Goal: Task Accomplishment & Management: Use online tool/utility

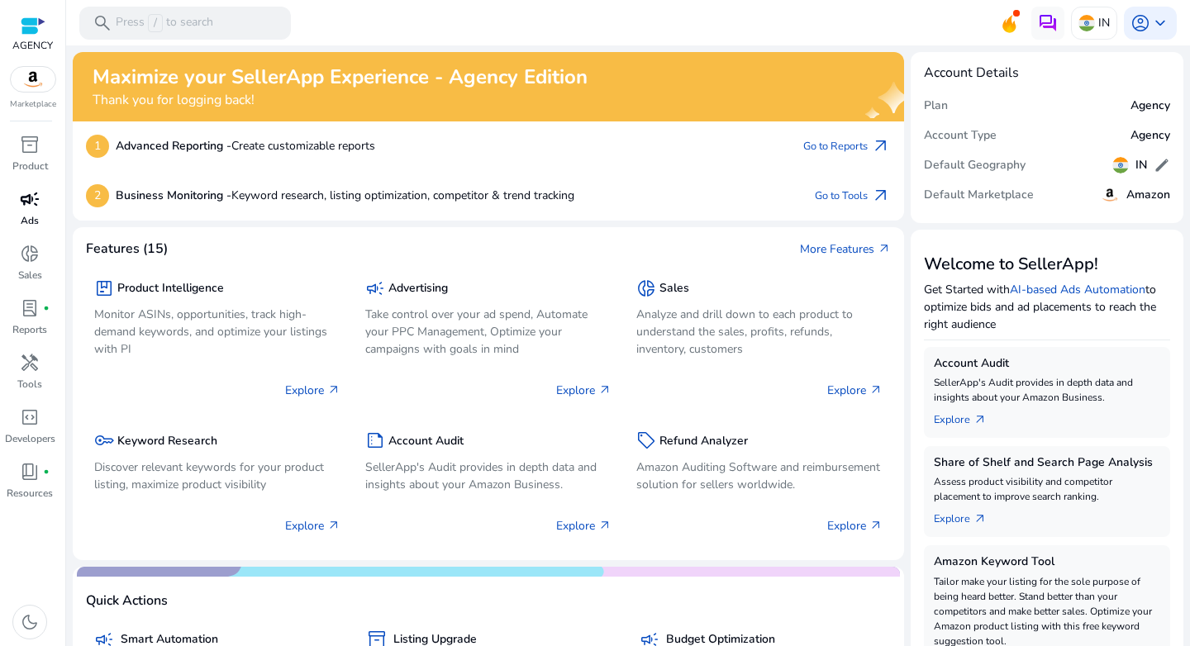
click at [31, 201] on span "campaign" at bounding box center [30, 199] width 20 height 20
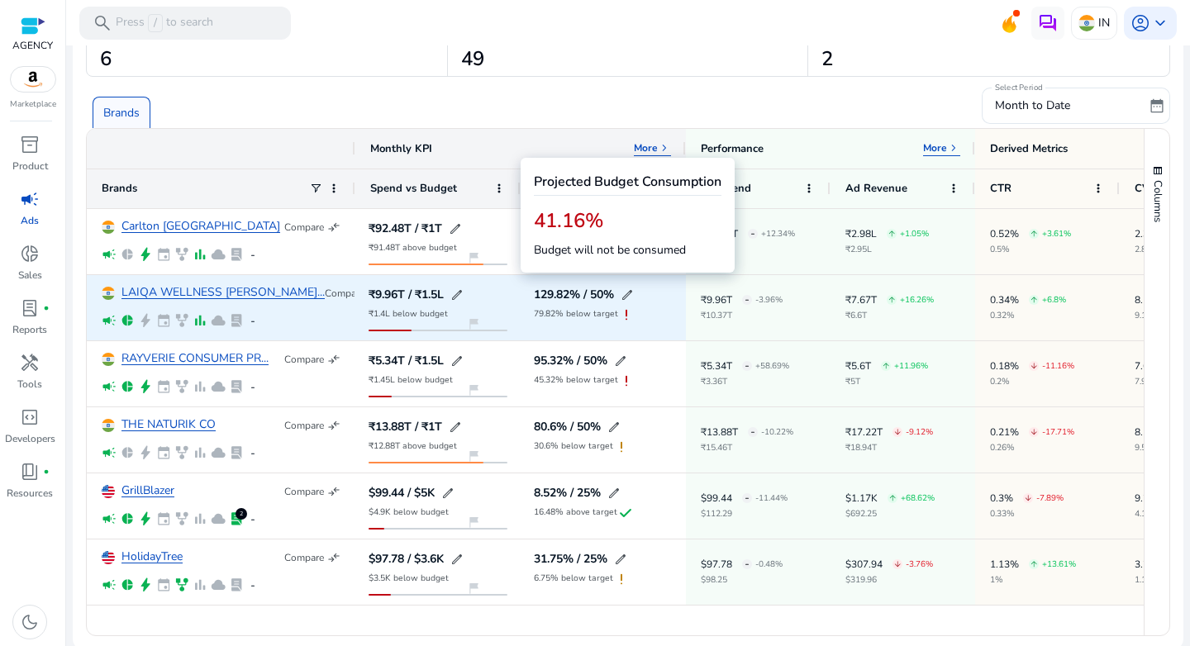
scroll to position [88, 0]
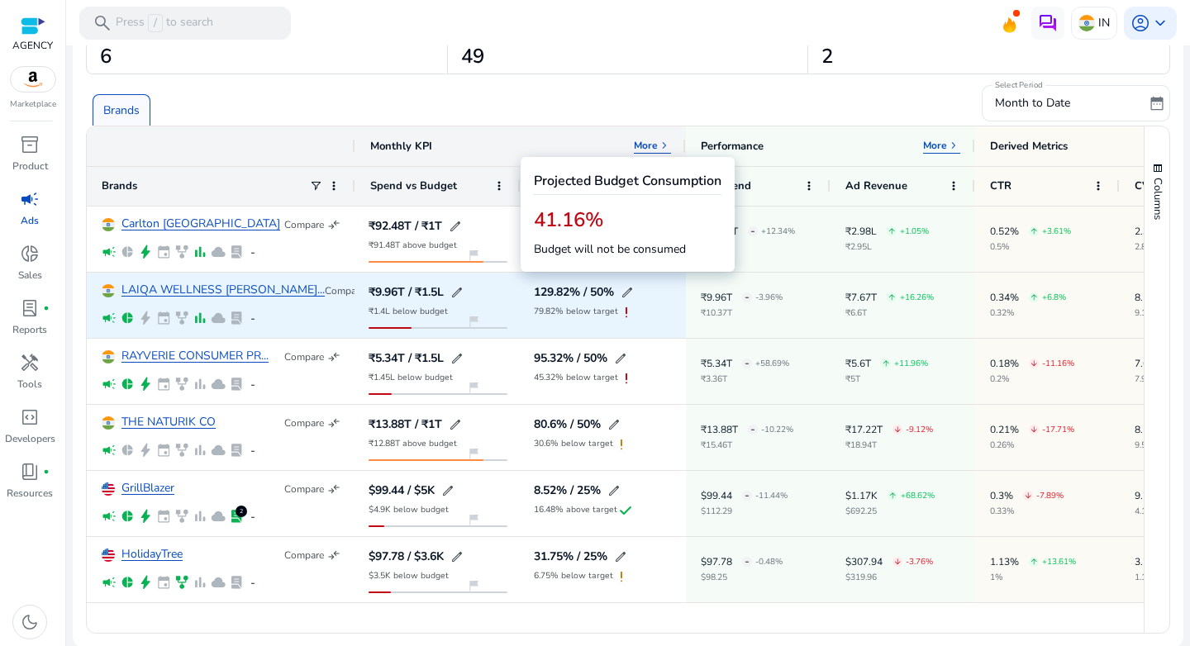
drag, startPoint x: 368, startPoint y: 291, endPoint x: 400, endPoint y: 290, distance: 32.2
click at [400, 290] on div "₹9.96T / ₹1.5L edit ₹1.4L below budget flag_2" at bounding box center [437, 305] width 165 height 65
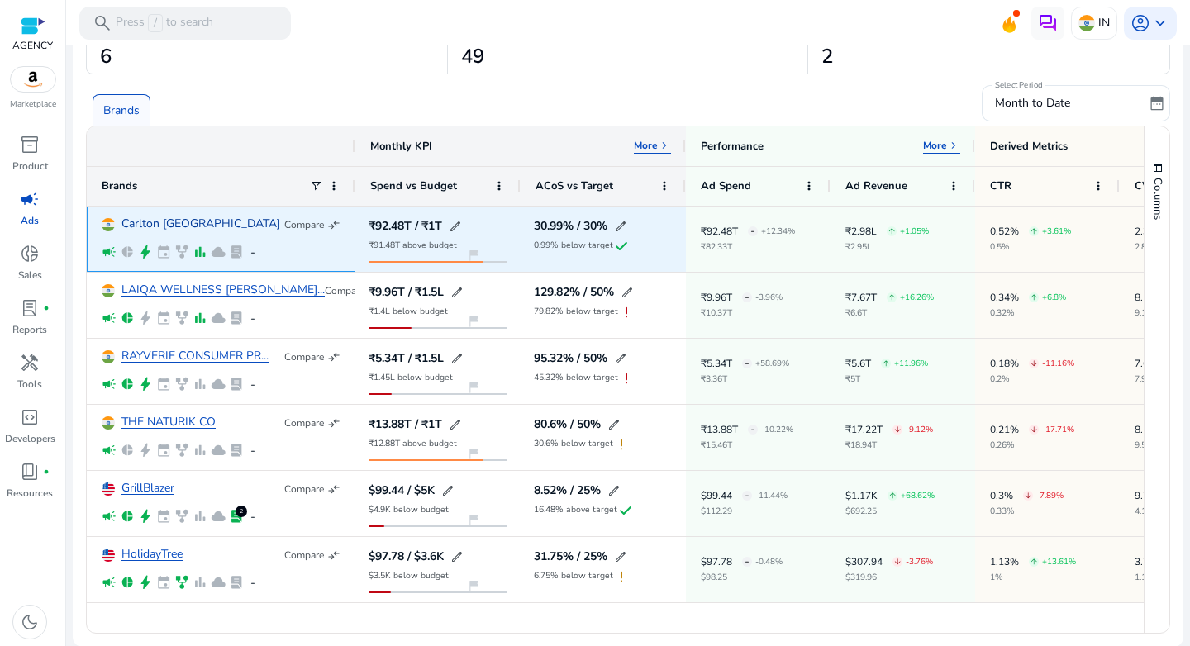
click at [160, 222] on link "Carlton [GEOGRAPHIC_DATA]" at bounding box center [201, 224] width 159 height 12
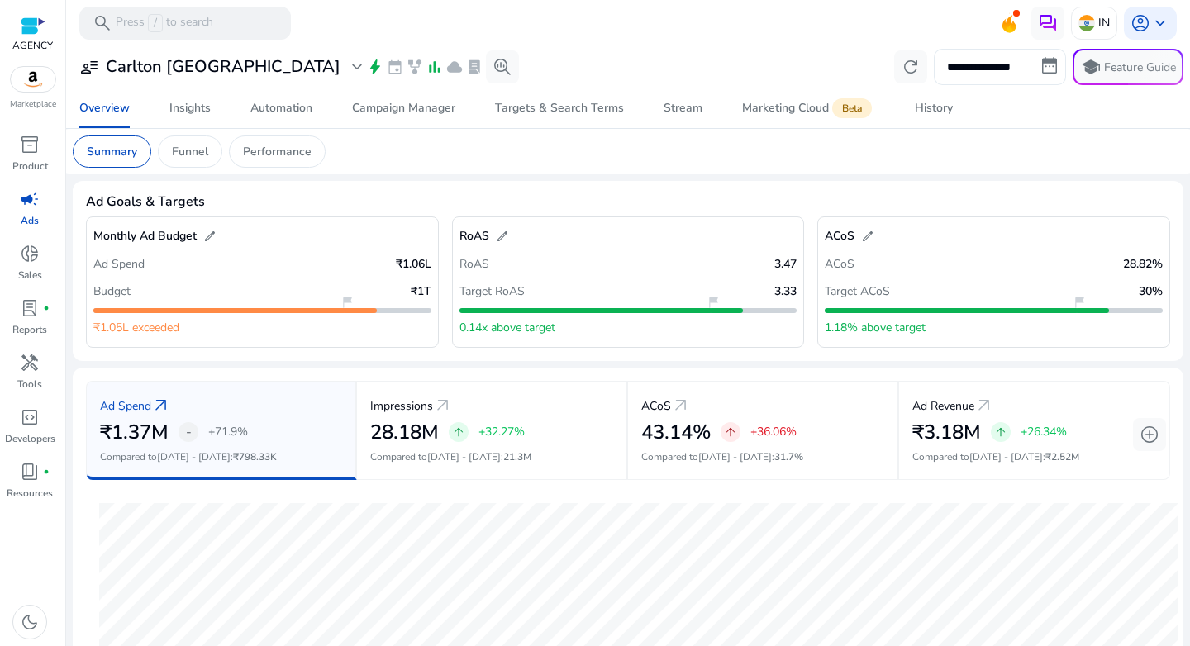
click at [969, 67] on input "**********" at bounding box center [1000, 67] width 132 height 36
select select "*"
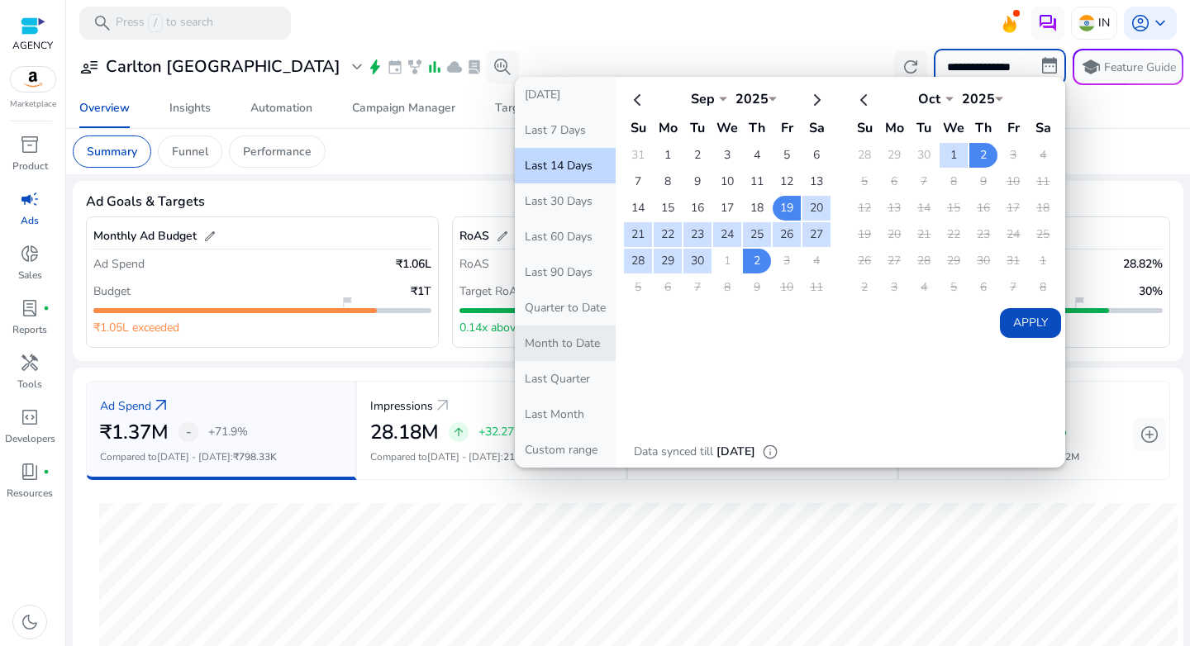
click at [550, 346] on button "Month to Date" at bounding box center [565, 344] width 101 height 36
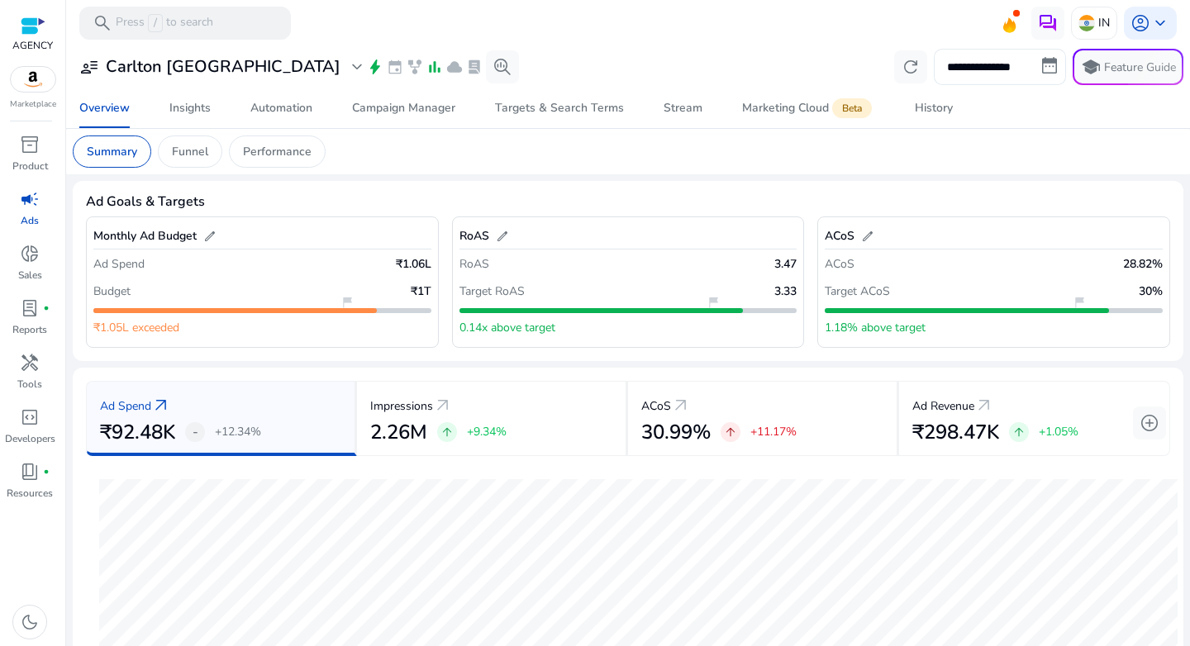
click at [990, 61] on input "**********" at bounding box center [1000, 67] width 132 height 36
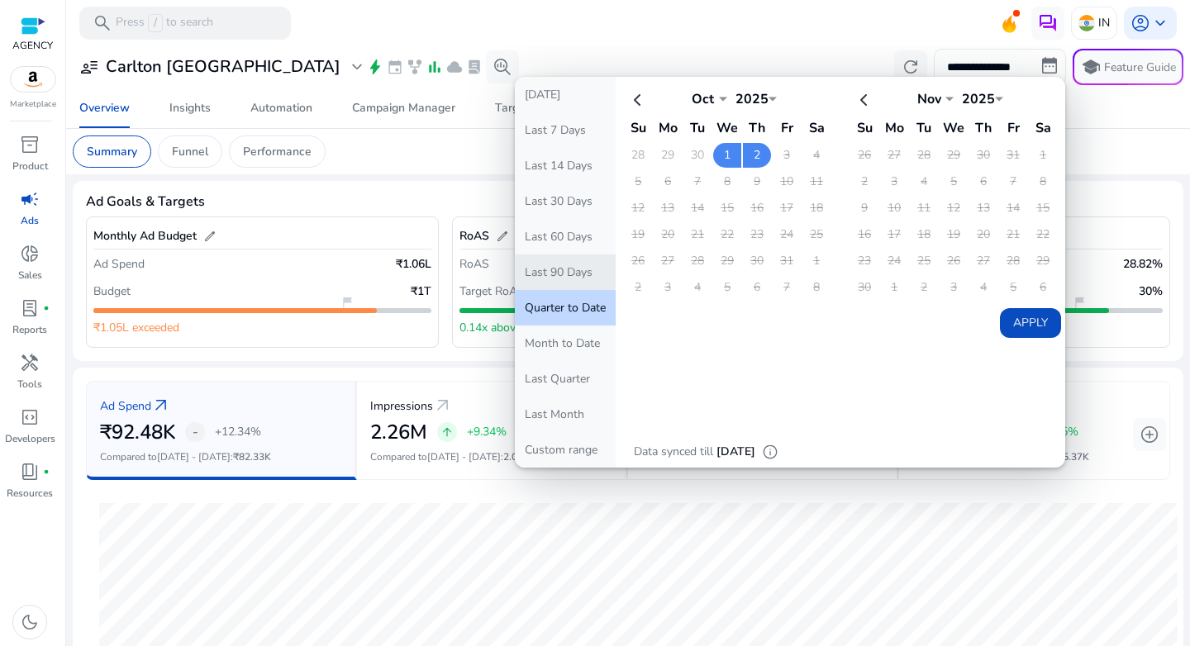
click at [565, 266] on button "Last 90 Days" at bounding box center [565, 273] width 101 height 36
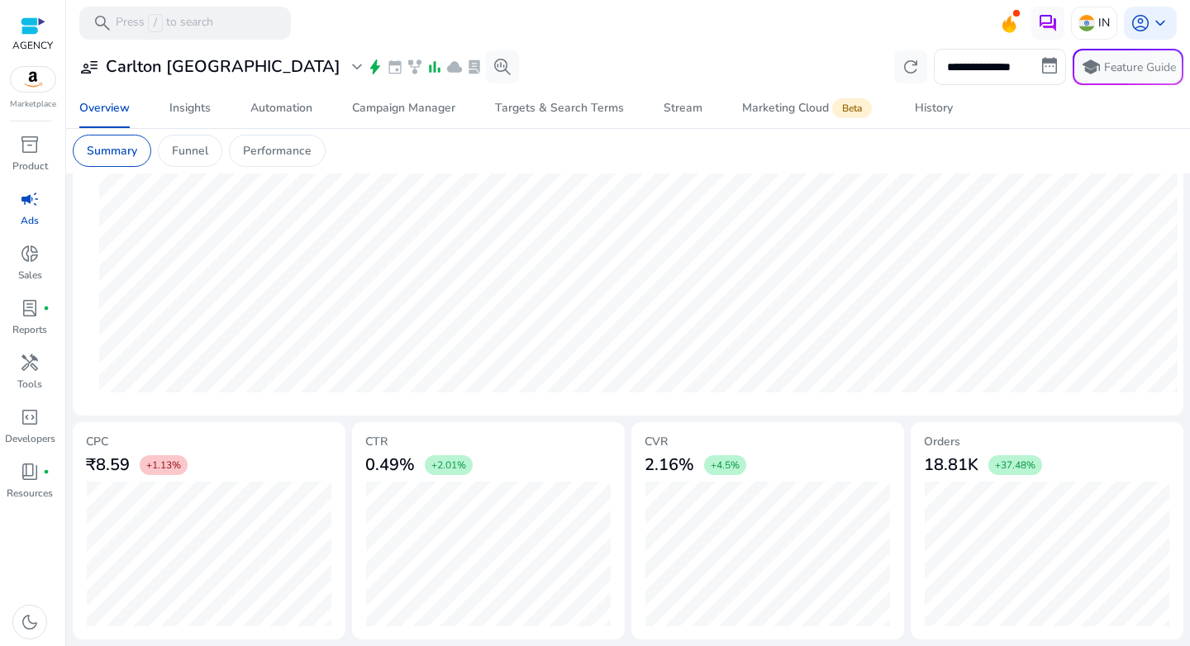
scroll to position [139, 0]
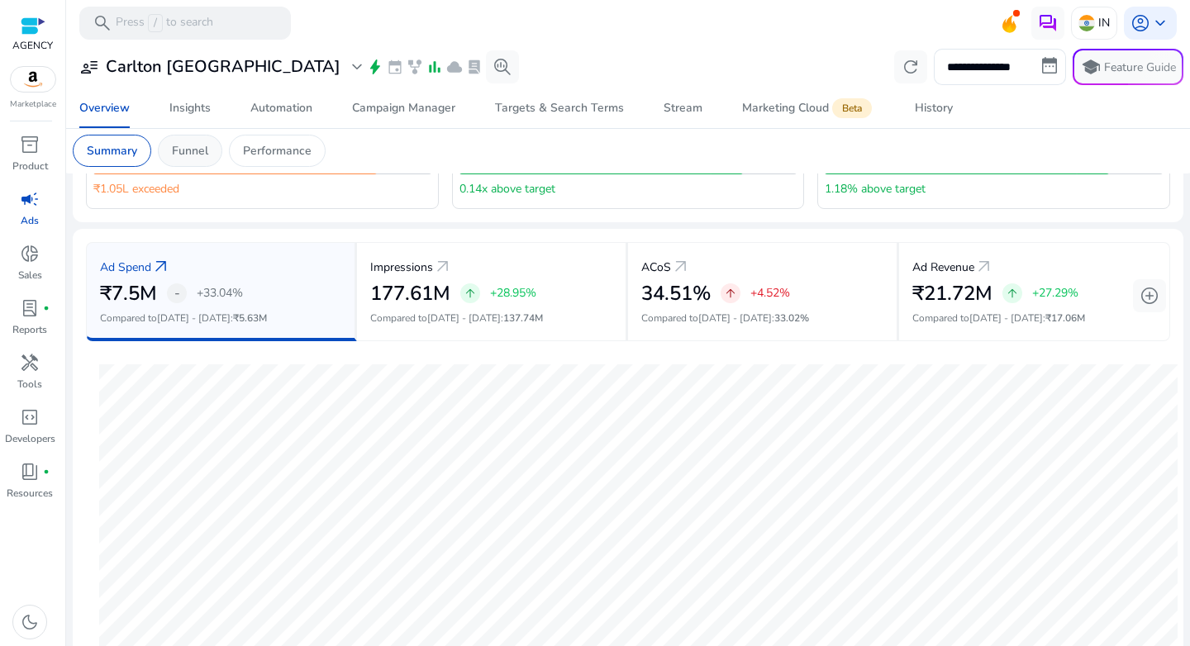
click at [187, 157] on p "Funnel" at bounding box center [190, 150] width 36 height 17
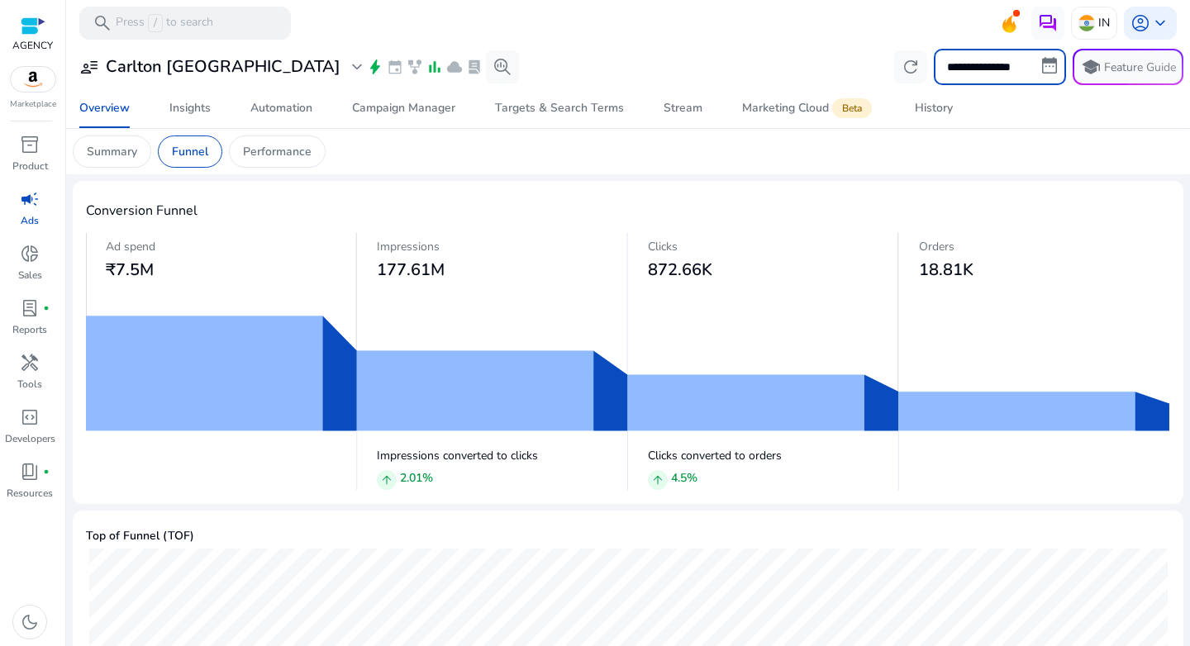
click at [981, 71] on input "**********" at bounding box center [1000, 67] width 132 height 36
select select "*"
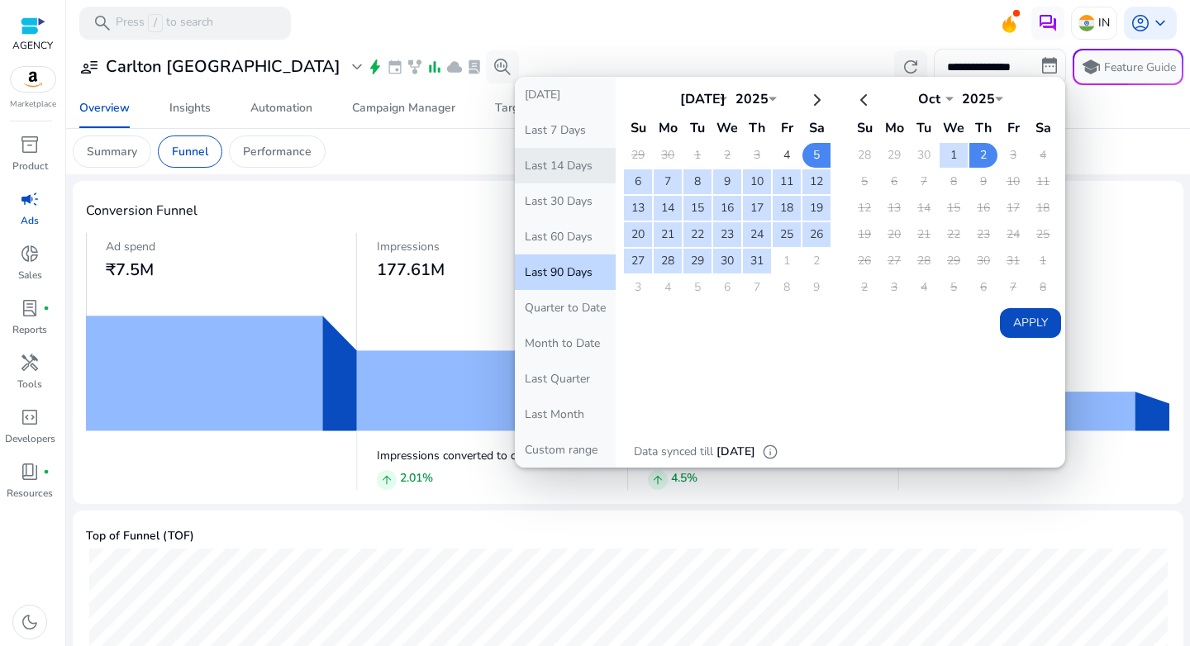
click at [545, 169] on button "Last 14 Days" at bounding box center [565, 166] width 101 height 36
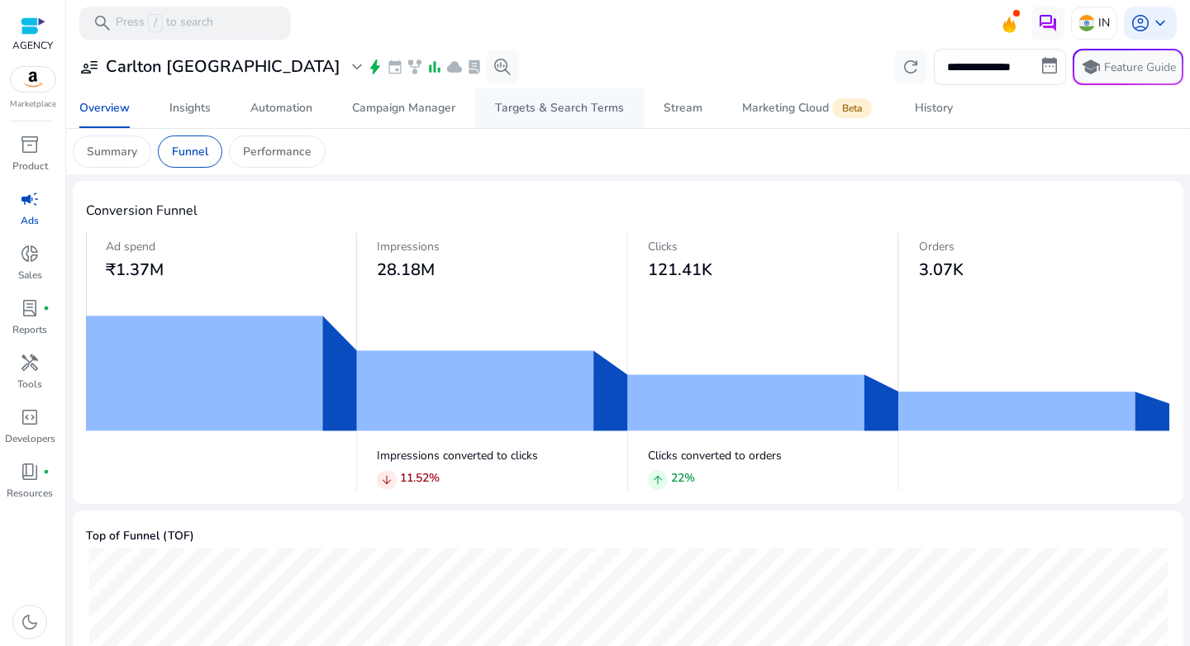
click at [530, 112] on div "Targets & Search Terms" at bounding box center [559, 108] width 129 height 12
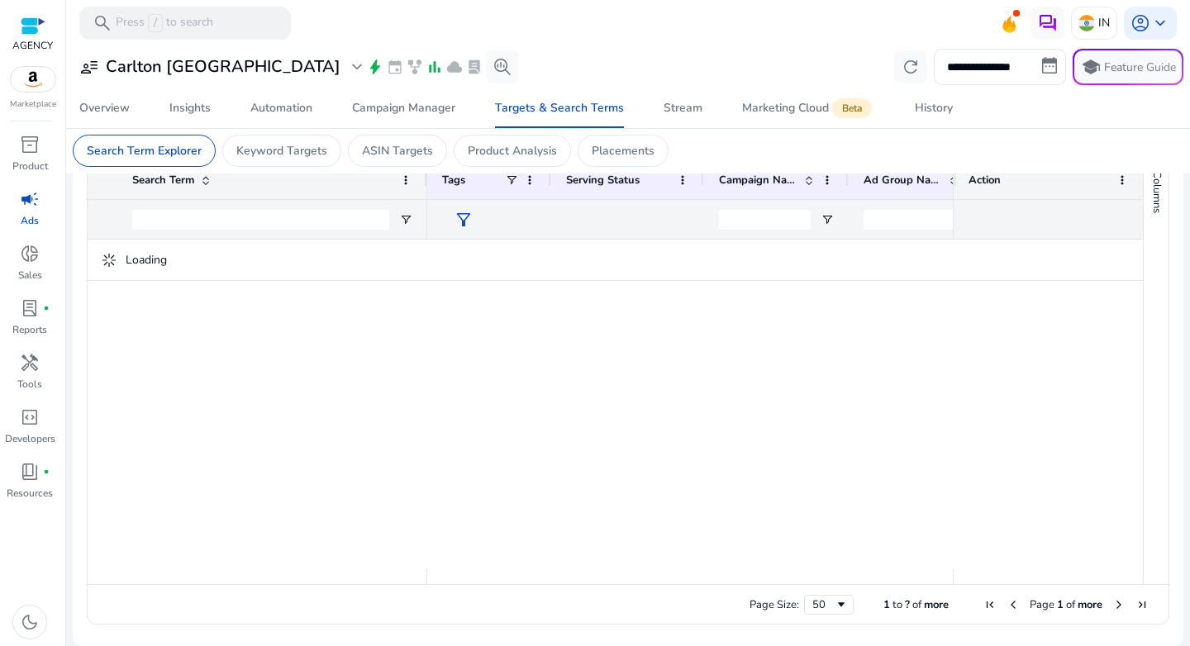
scroll to position [103, 0]
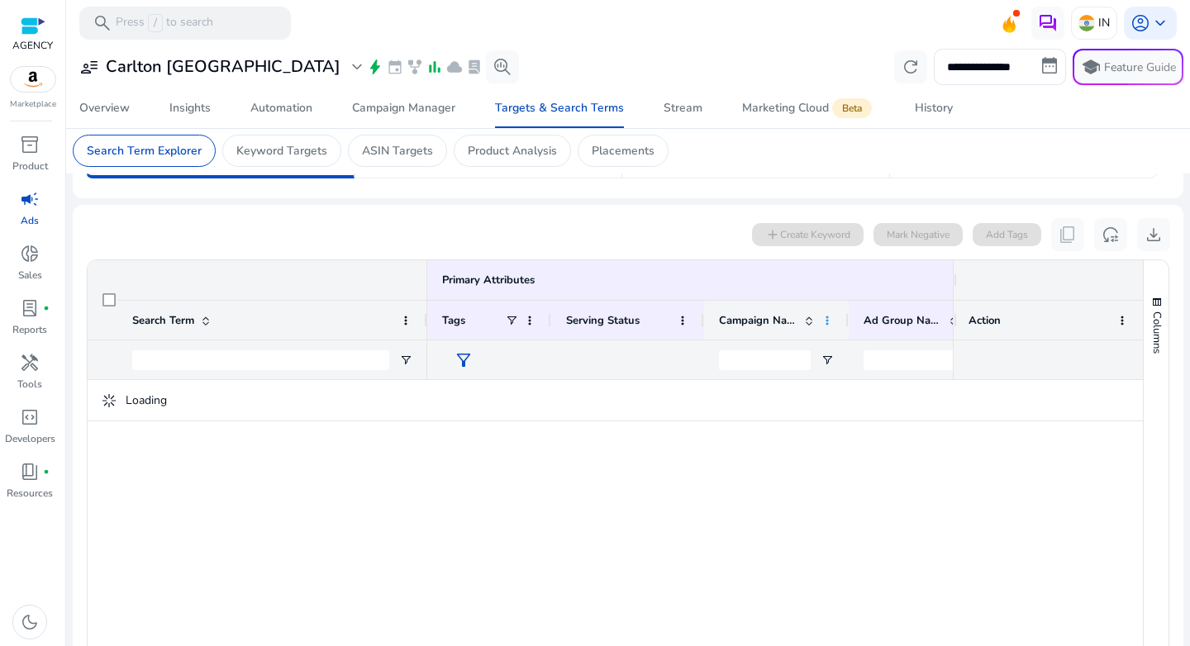
click at [827, 319] on span at bounding box center [827, 320] width 13 height 13
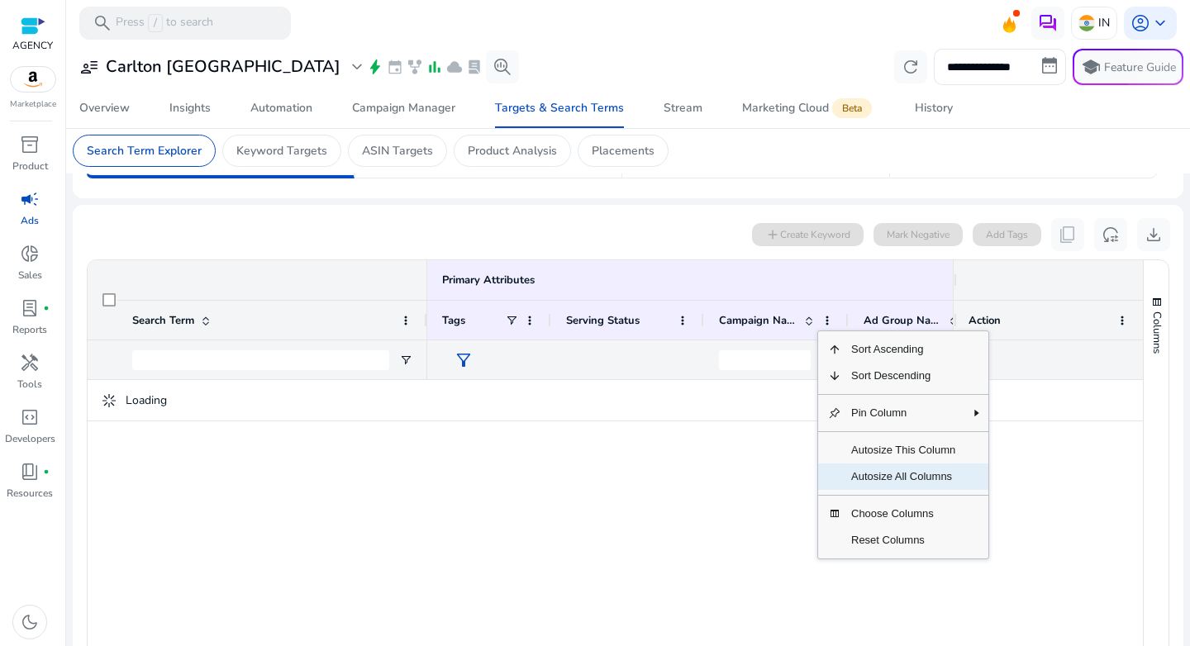
click at [897, 476] on span "Autosize All Columns" at bounding box center [903, 477] width 124 height 26
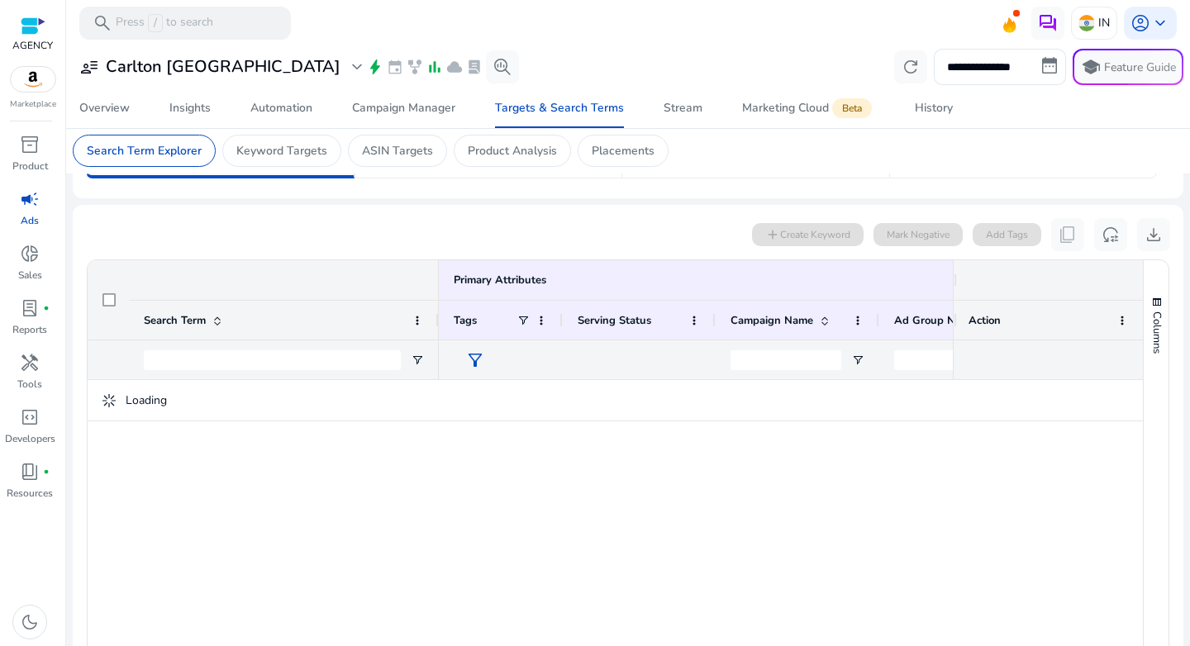
click at [856, 352] on div at bounding box center [798, 360] width 164 height 40
click at [857, 355] on div at bounding box center [798, 360] width 164 height 40
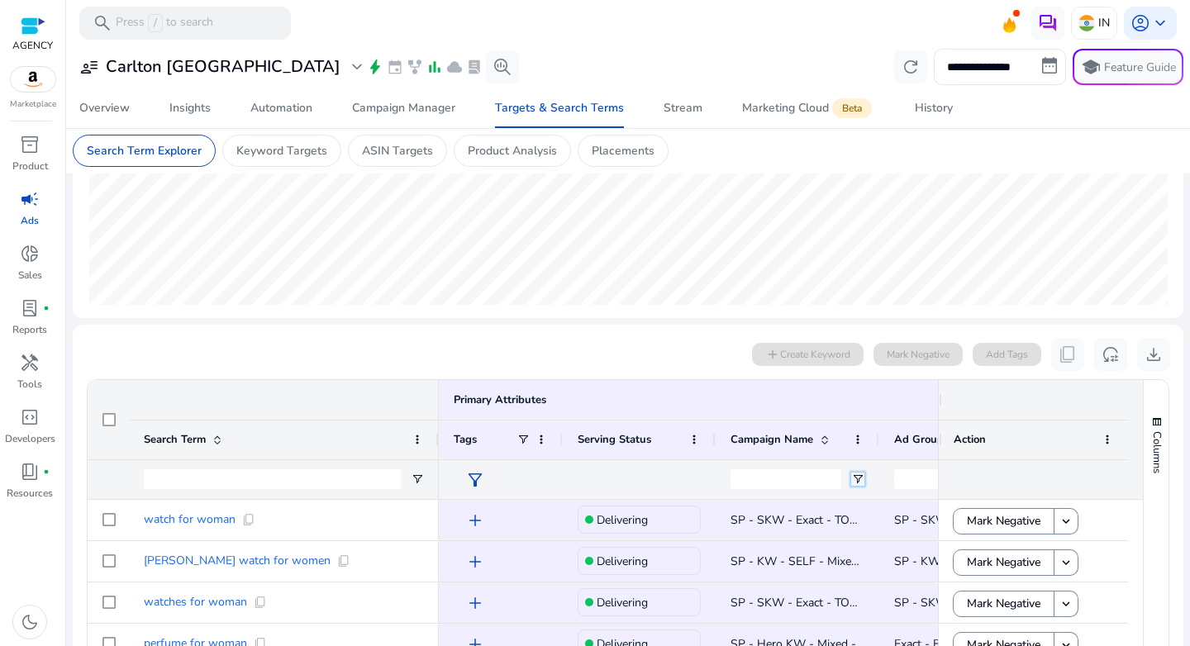
scroll to position [592, 0]
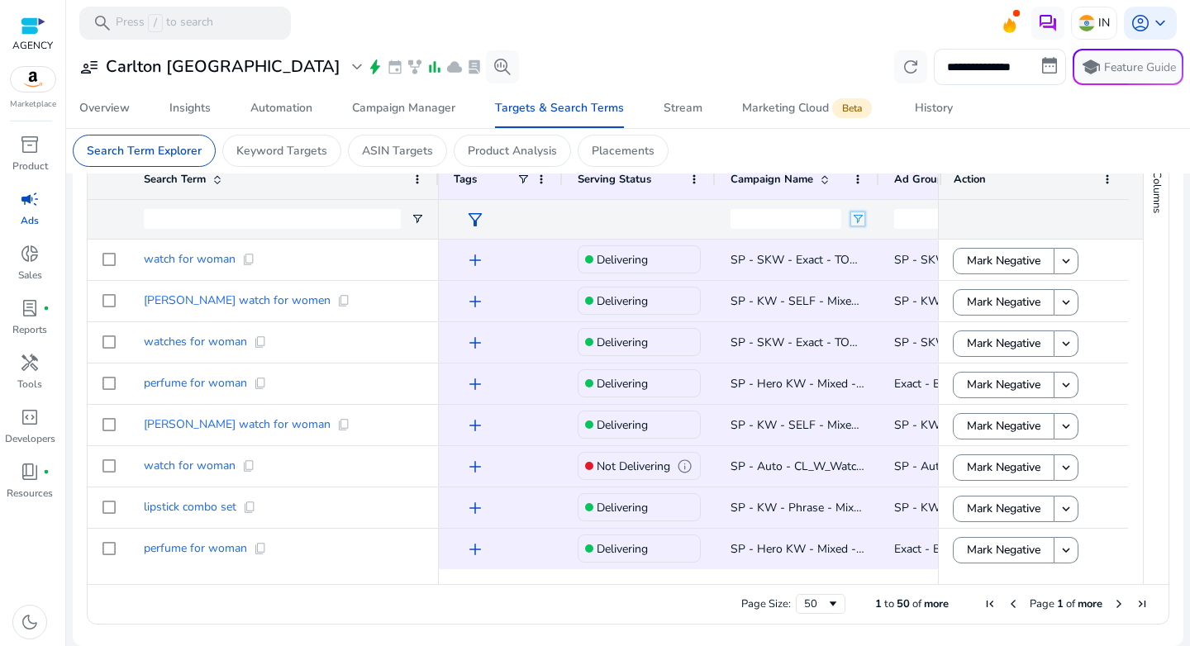
click at [862, 218] on span "Open Filter Menu" at bounding box center [857, 218] width 13 height 13
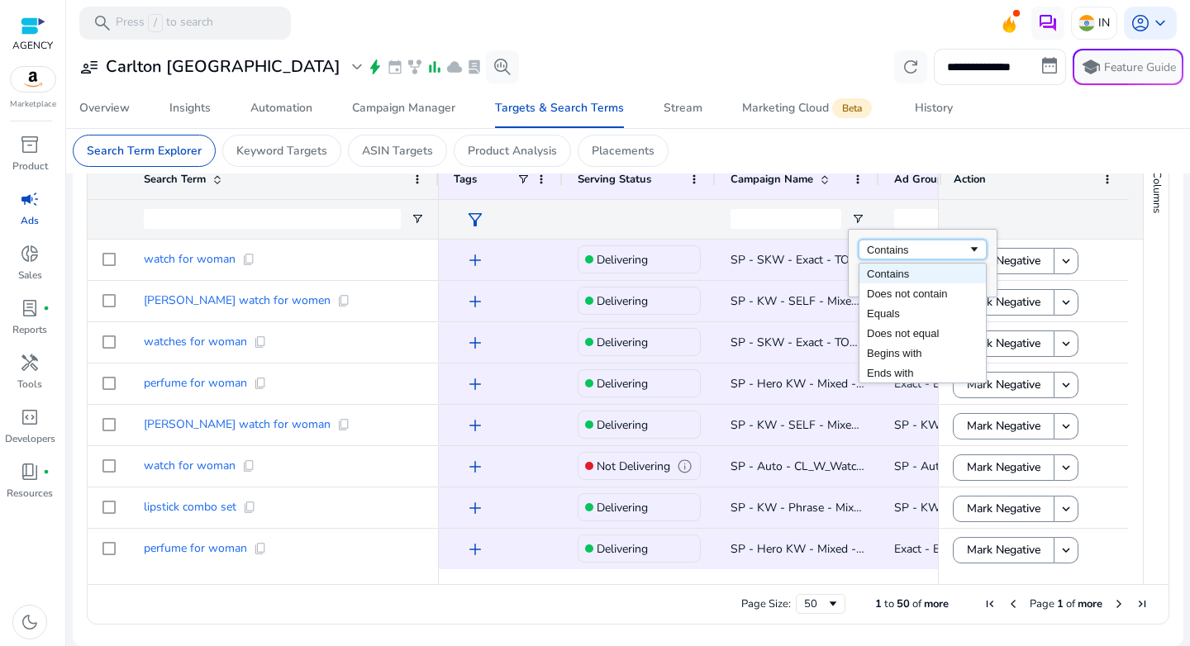
click at [894, 255] on div "Contains" at bounding box center [917, 250] width 101 height 12
click at [788, 220] on input "Campaign Name Filter Input" at bounding box center [786, 219] width 111 height 20
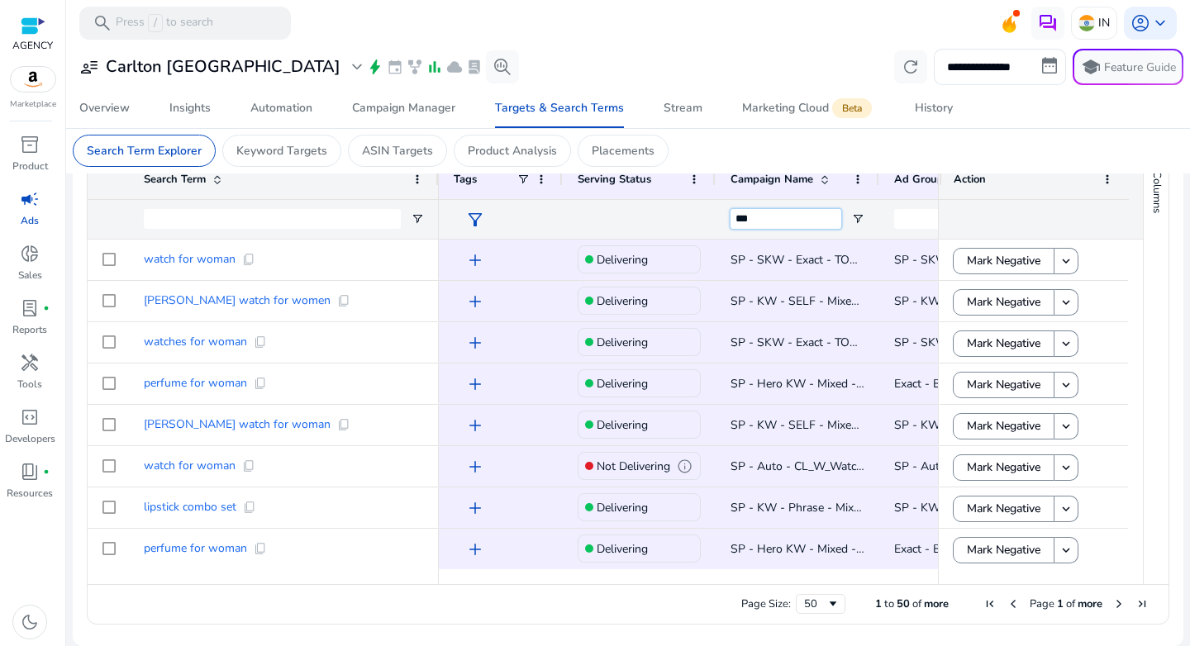
type input "***"
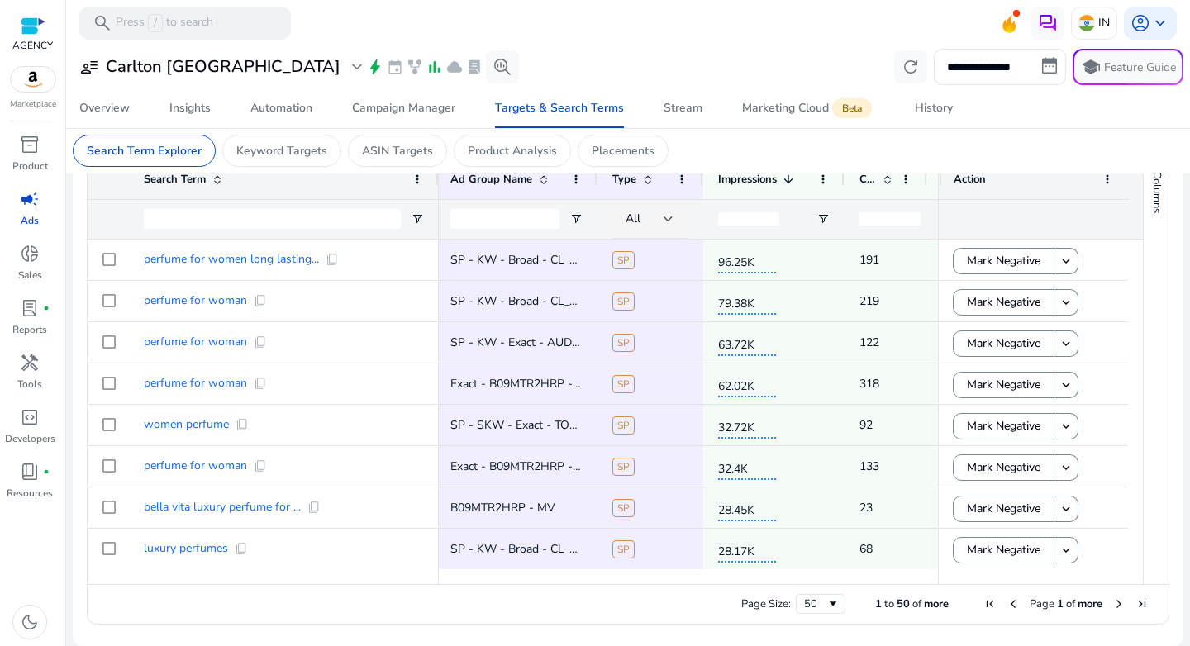
scroll to position [0, 0]
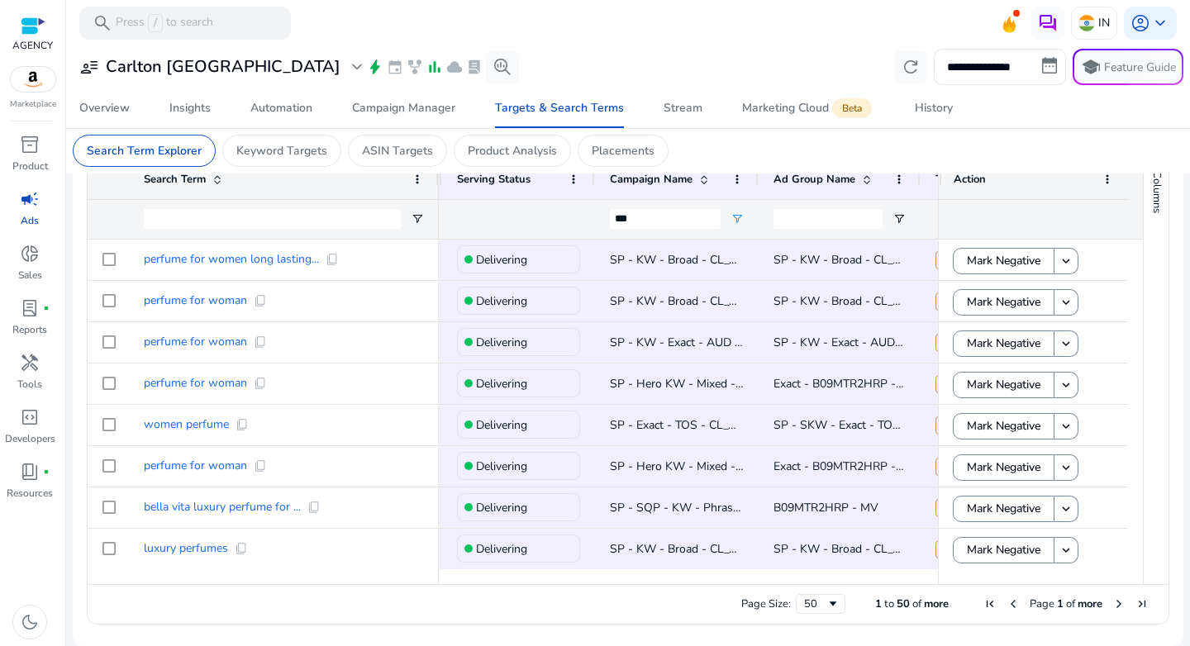
click at [45, 83] on img at bounding box center [33, 79] width 45 height 25
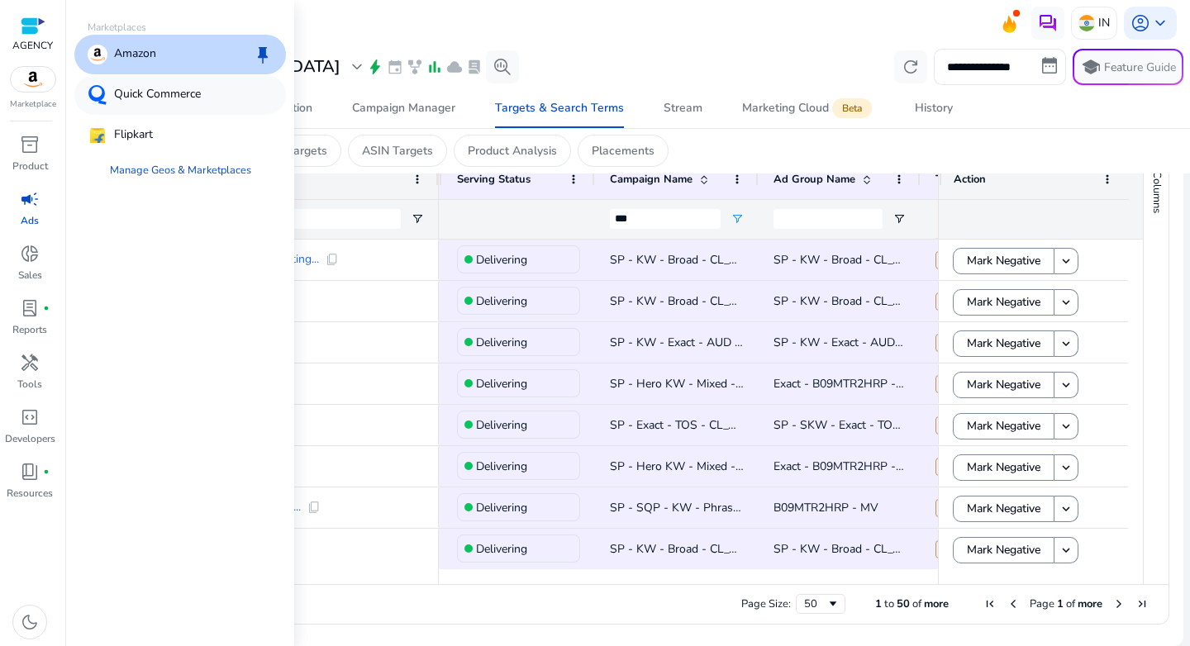
click at [174, 91] on p "Quick Commerce" at bounding box center [157, 95] width 87 height 20
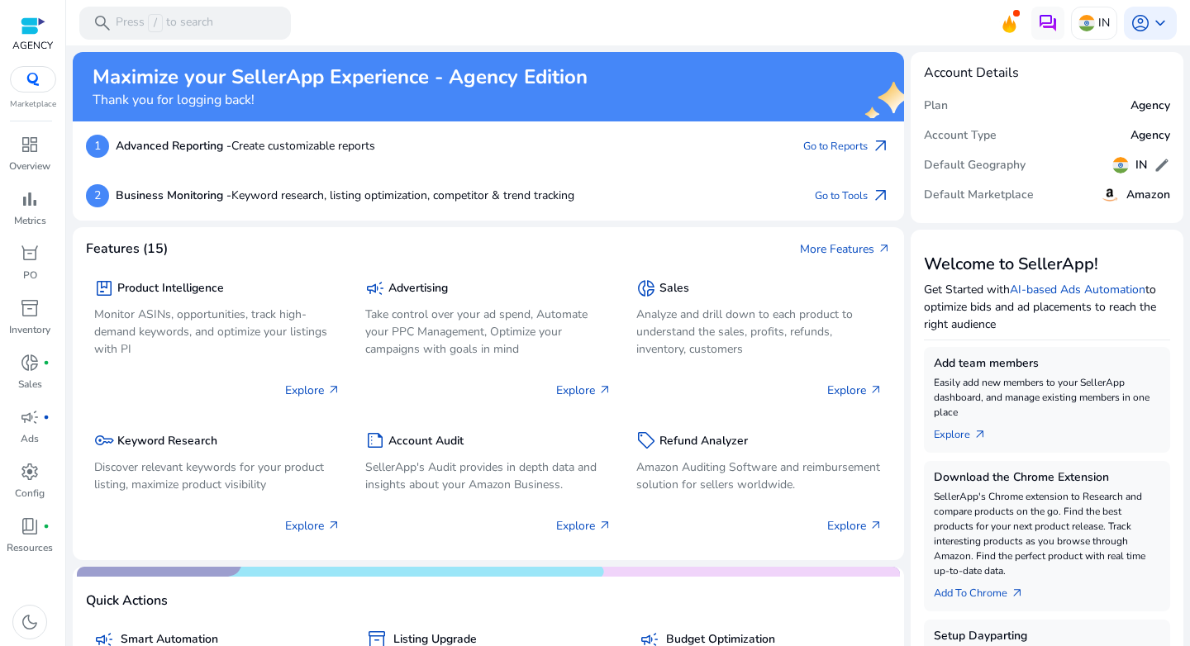
click at [30, 74] on img at bounding box center [33, 79] width 30 height 13
click at [542, 147] on div "1 Advanced Reporting - Create customizable reports Go to Reports arrow_outward" at bounding box center [488, 146] width 805 height 23
click at [36, 91] on div at bounding box center [33, 79] width 46 height 26
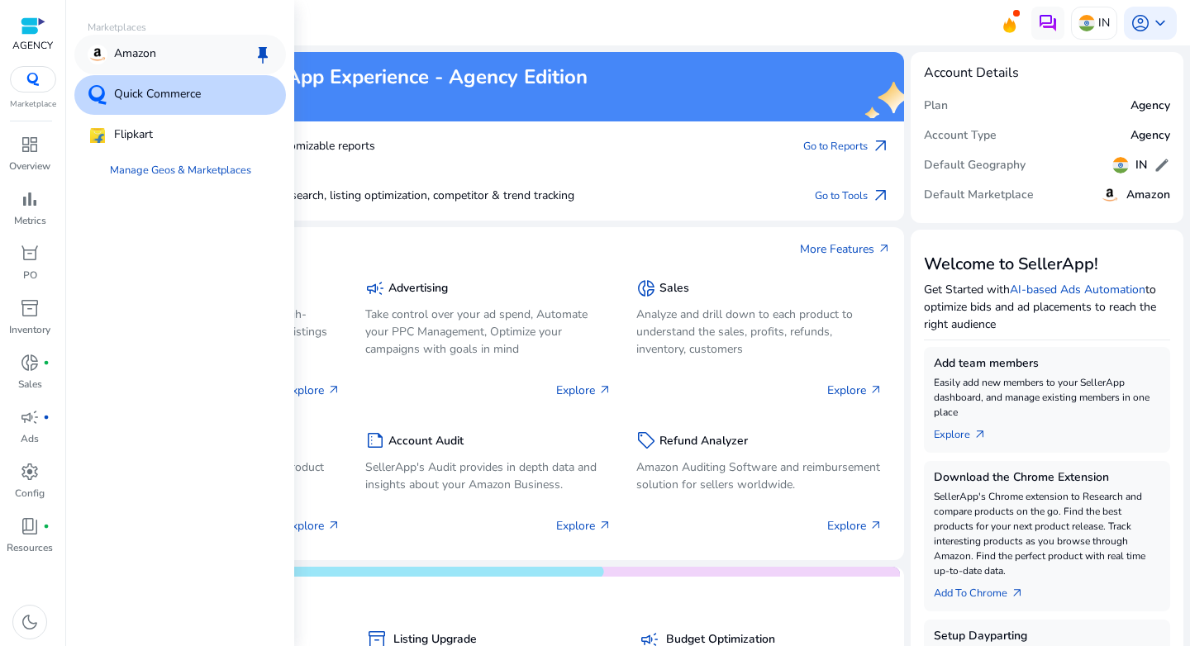
click at [147, 56] on p "Amazon" at bounding box center [135, 55] width 42 height 20
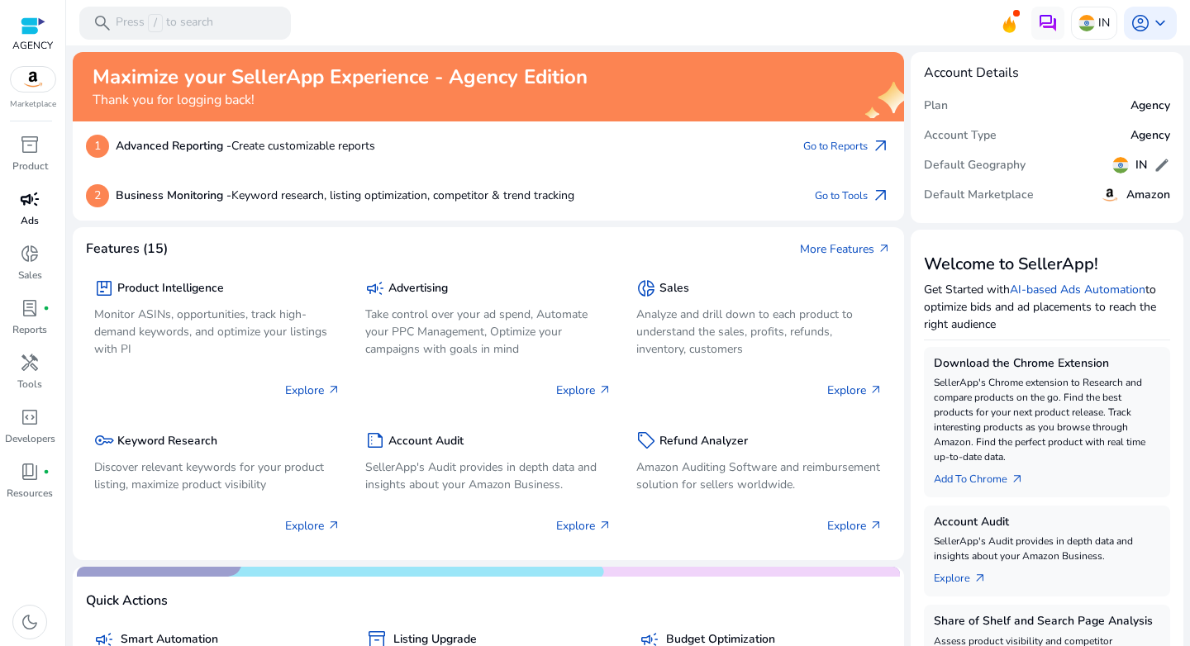
click at [37, 209] on span "campaign" at bounding box center [30, 199] width 20 height 20
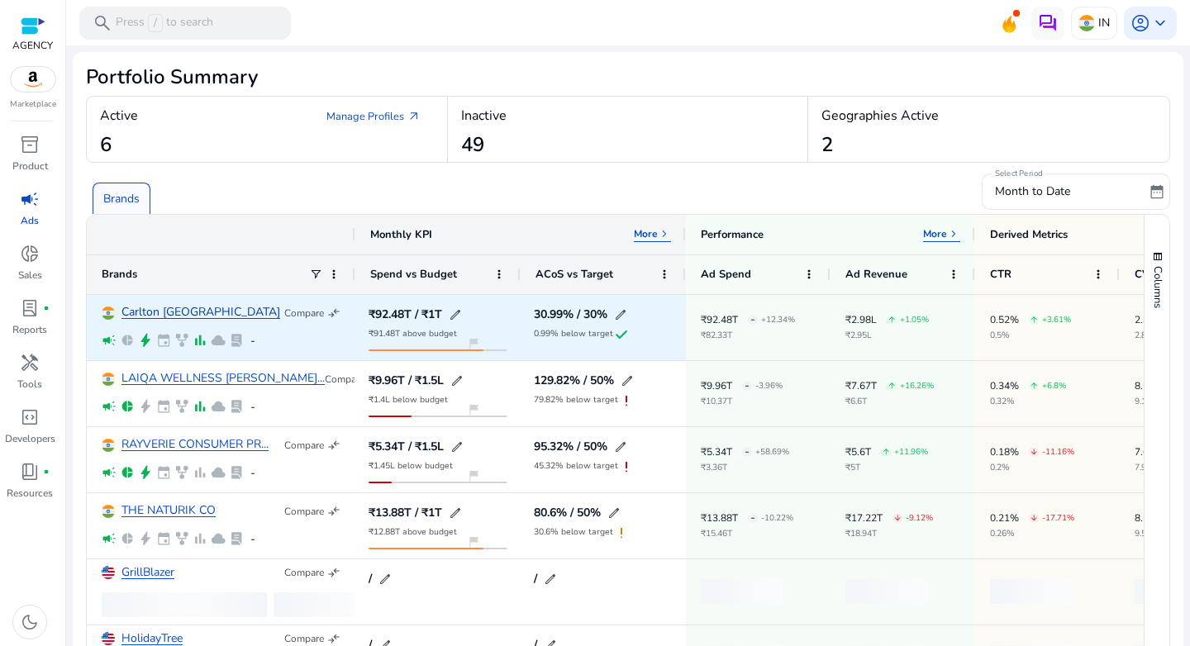
click at [167, 312] on link "Carlton [GEOGRAPHIC_DATA]" at bounding box center [201, 313] width 159 height 12
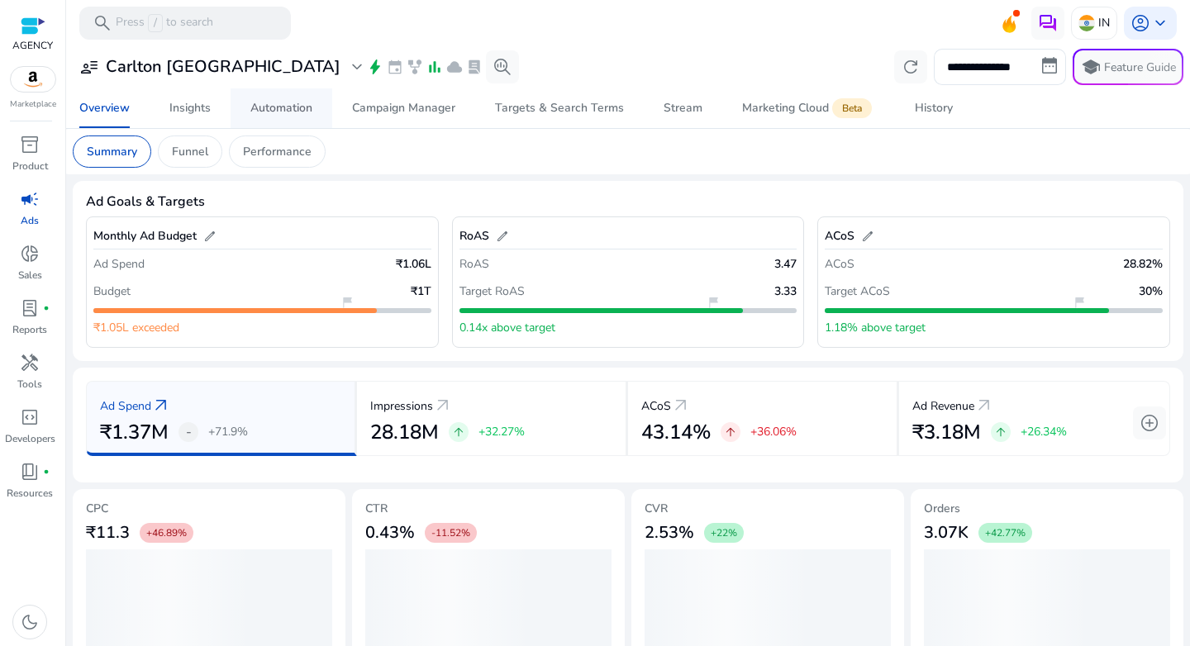
click at [290, 112] on div "Automation" at bounding box center [281, 108] width 62 height 12
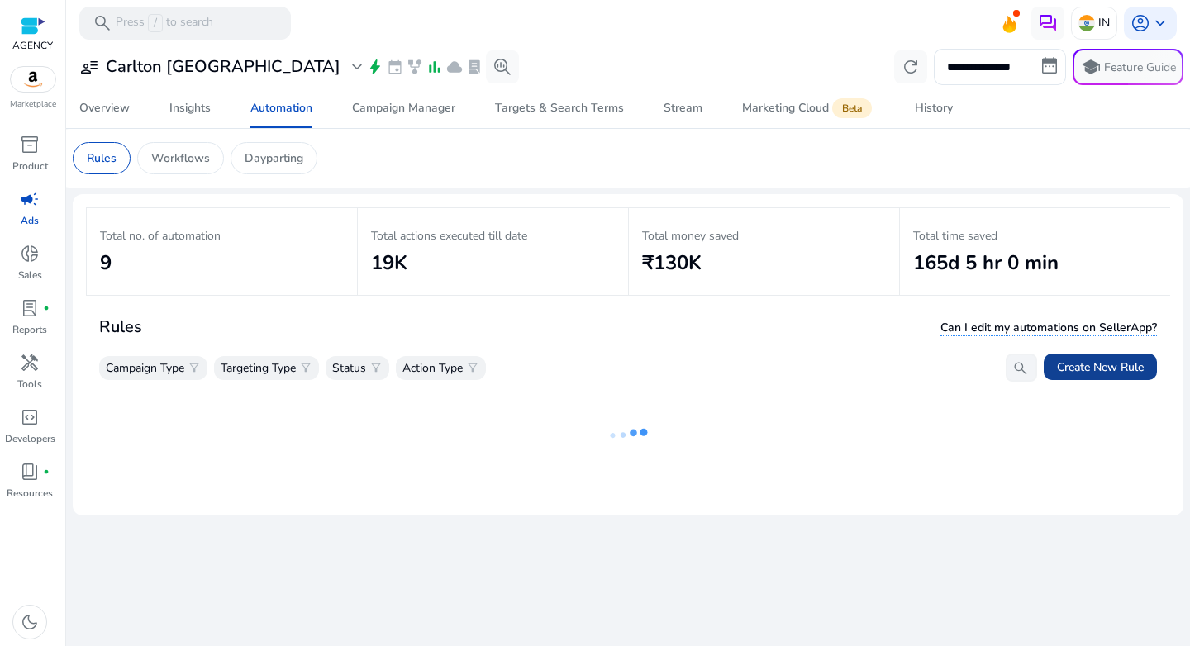
click at [1051, 369] on span at bounding box center [1100, 367] width 113 height 40
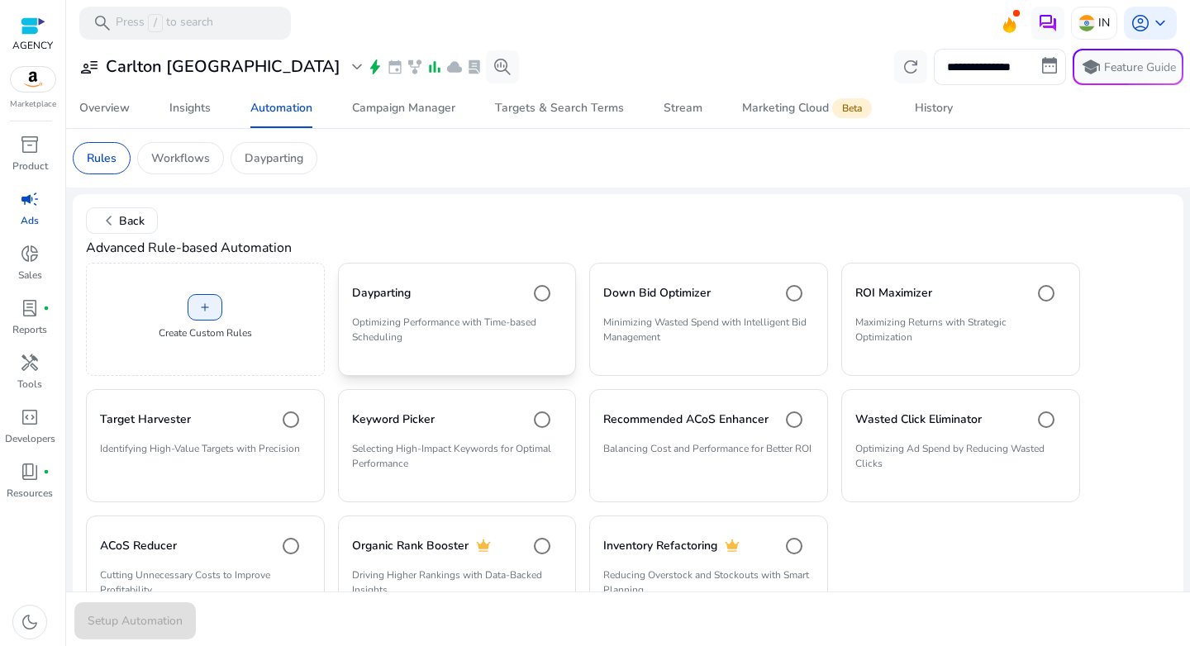
scroll to position [70, 0]
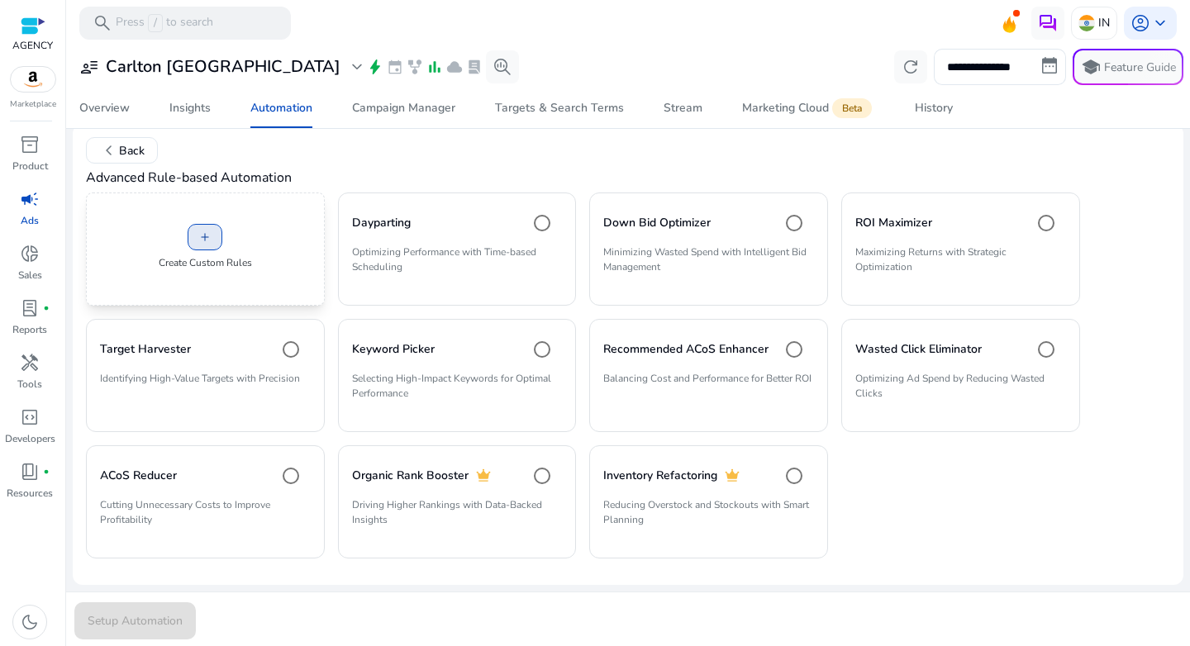
click at [198, 240] on span "add" at bounding box center [204, 237] width 13 height 13
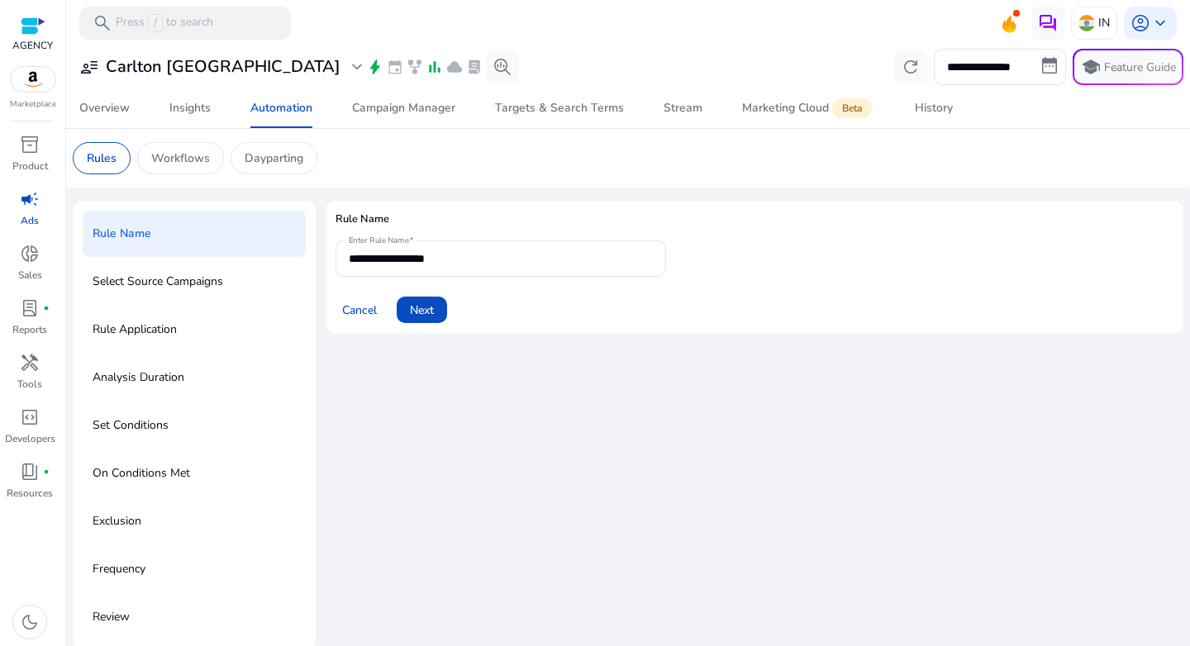
click at [207, 273] on p "Select Source Campaigns" at bounding box center [158, 282] width 131 height 26
click at [425, 310] on span "Next" at bounding box center [422, 310] width 24 height 17
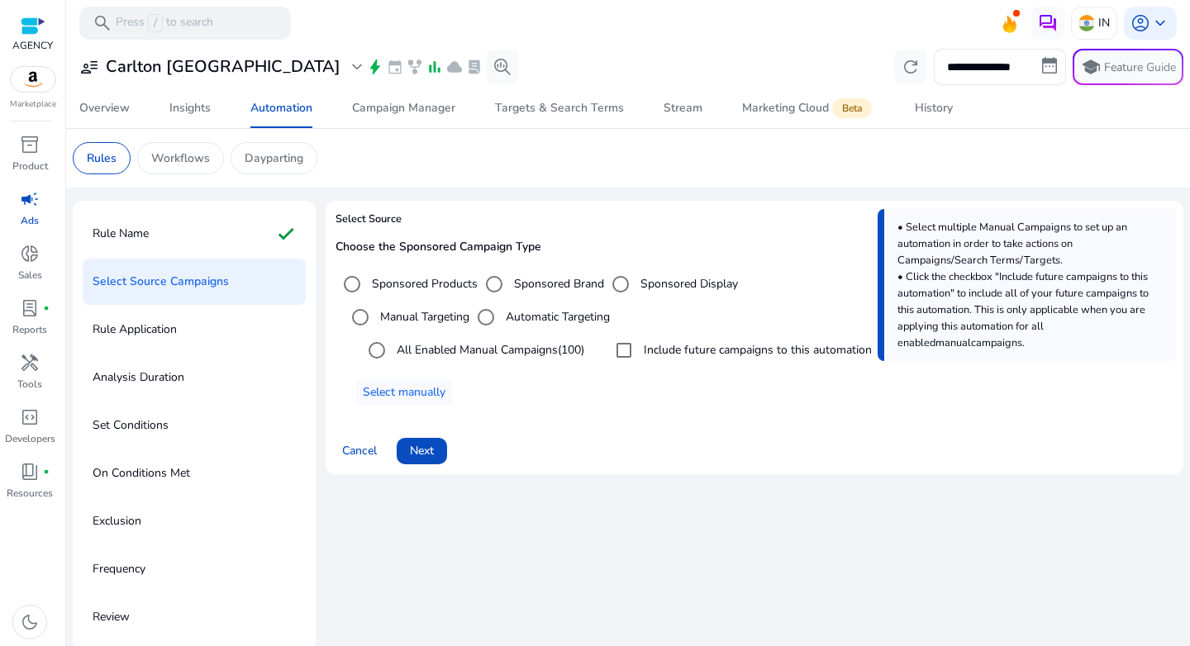
click at [504, 524] on div "Select Source Choose the Sponsored Campaign Type Sponsored Products Sponsored B…" at bounding box center [755, 426] width 858 height 450
click at [1083, 23] on img at bounding box center [1087, 23] width 17 height 17
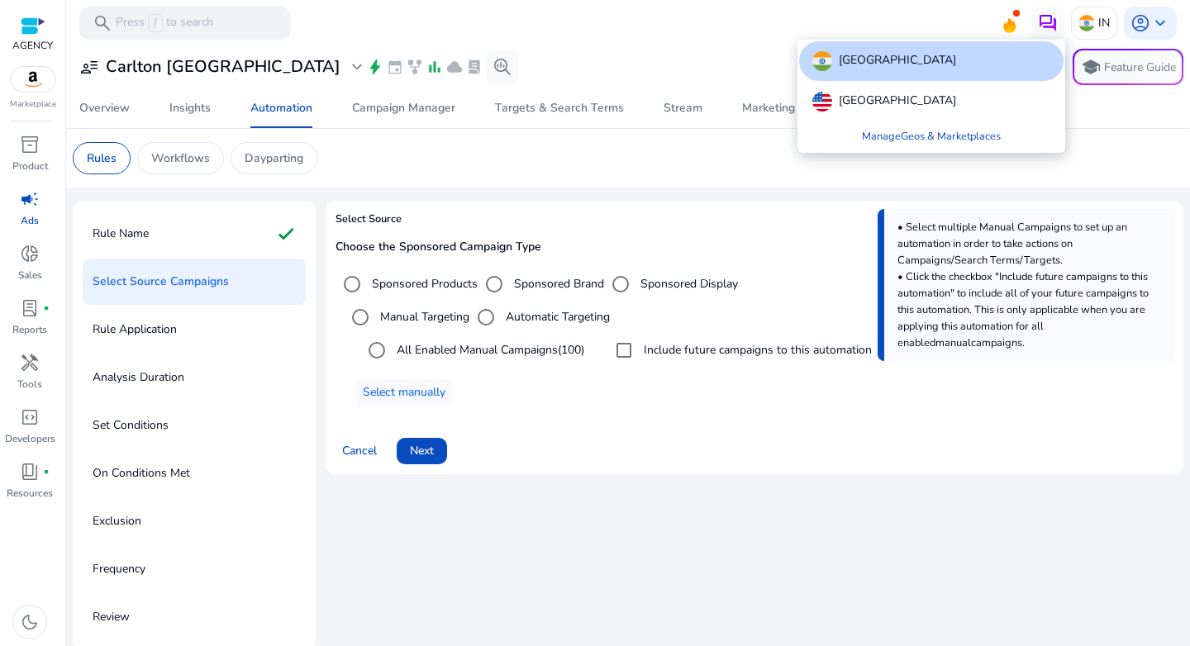
click at [659, 554] on div at bounding box center [595, 323] width 1190 height 646
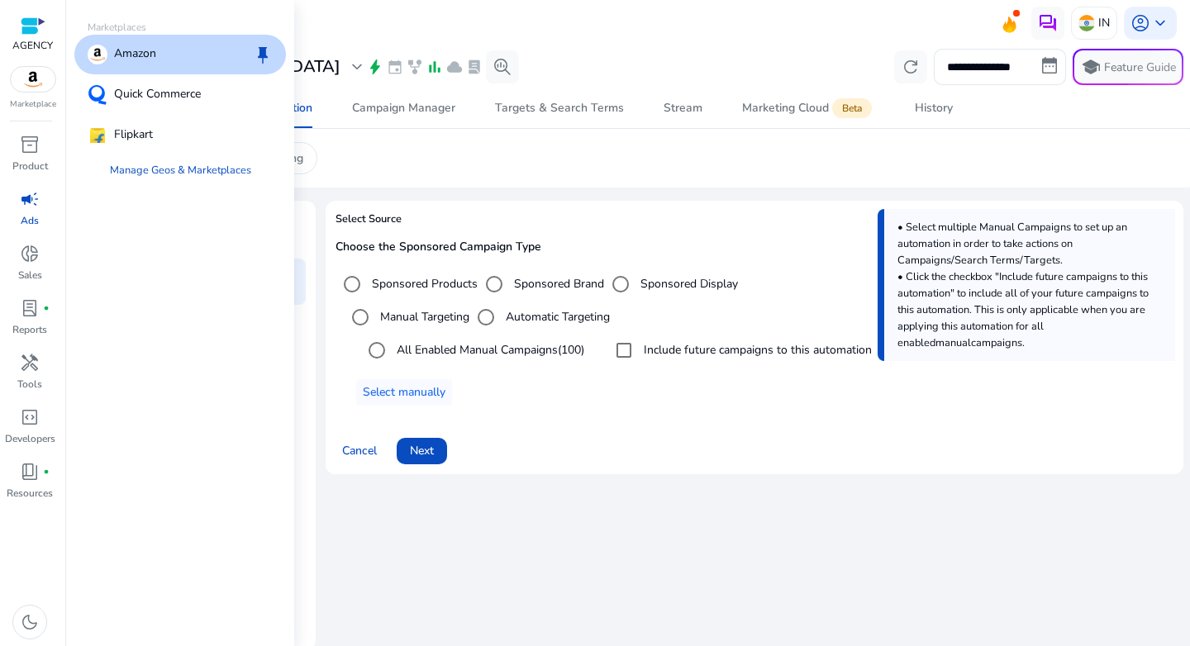
click at [29, 73] on img at bounding box center [33, 79] width 45 height 25
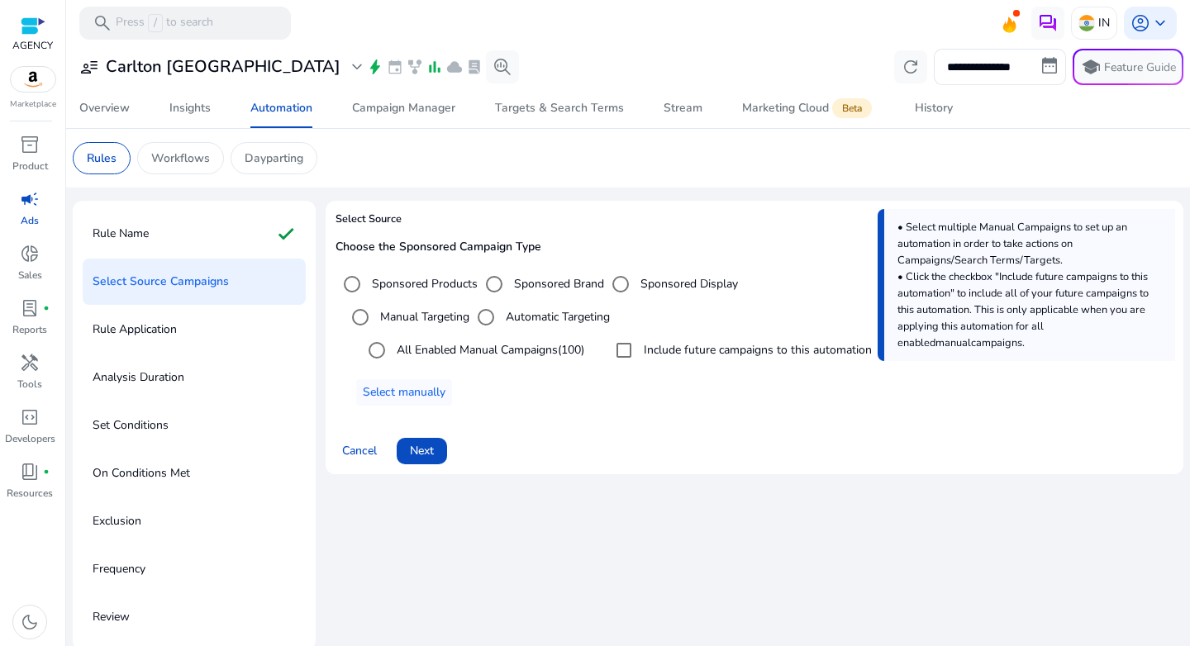
click at [634, 529] on div "Select Source Choose the Sponsored Campaign Type Sponsored Products Sponsored B…" at bounding box center [755, 426] width 858 height 450
